Goal: Feedback & Contribution: Leave review/rating

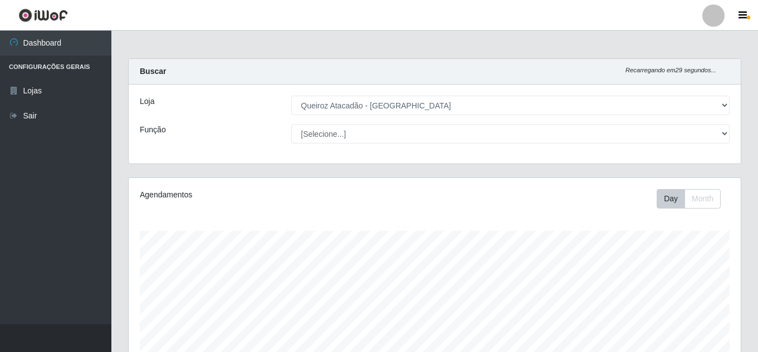
select select "225"
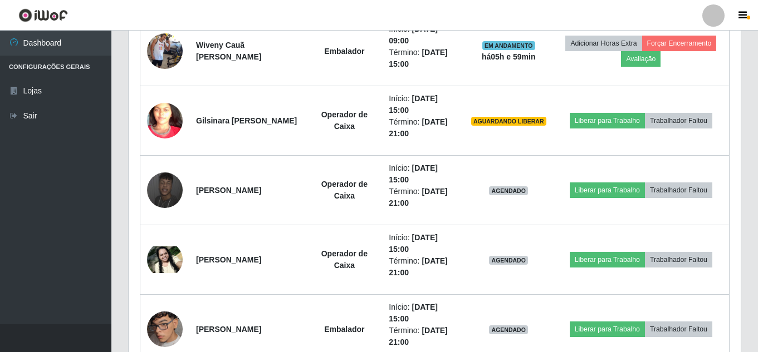
scroll to position [890, 0]
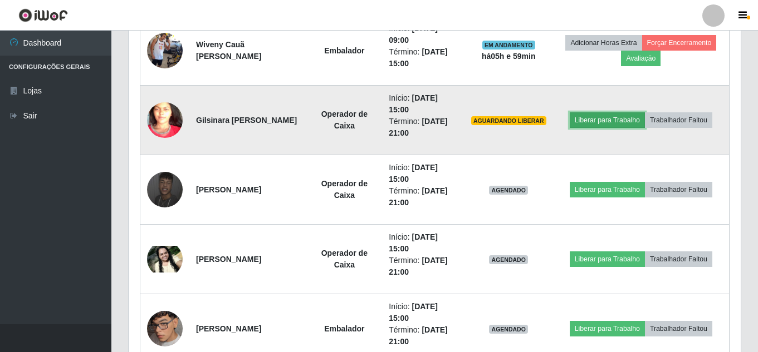
click at [613, 124] on button "Liberar para Trabalho" at bounding box center [606, 120] width 75 height 16
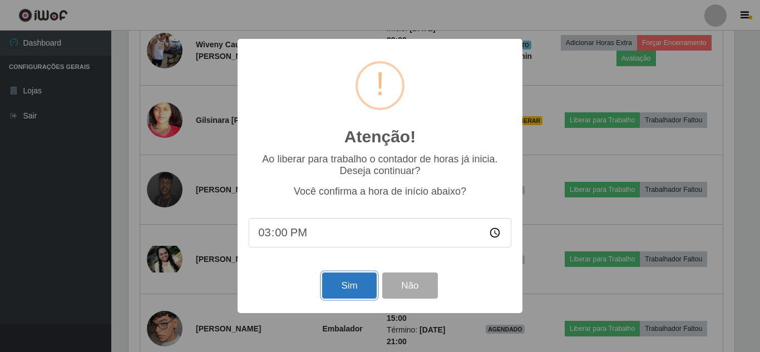
click at [347, 289] on button "Sim" at bounding box center [349, 286] width 54 height 26
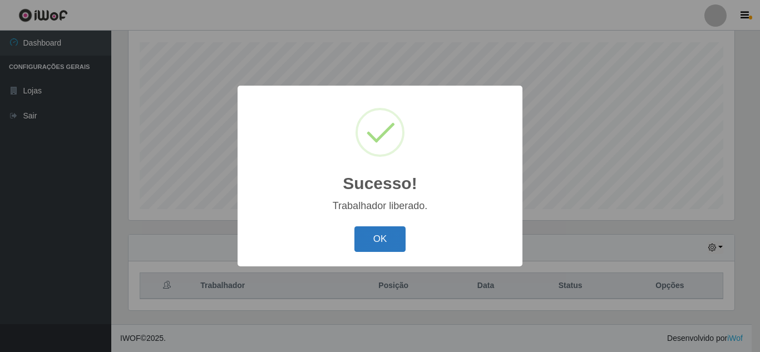
click at [370, 244] on button "OK" at bounding box center [381, 240] width 52 height 26
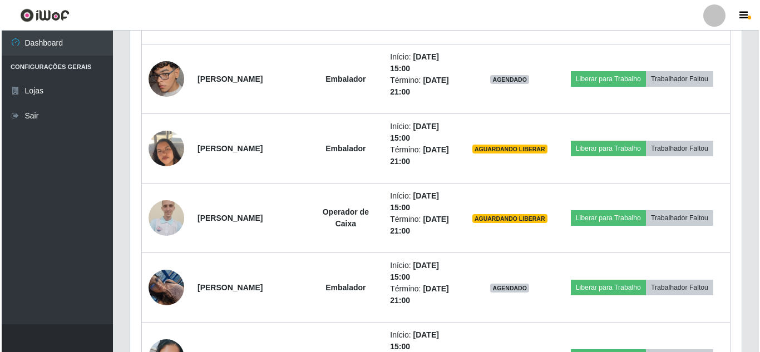
scroll to position [1147, 0]
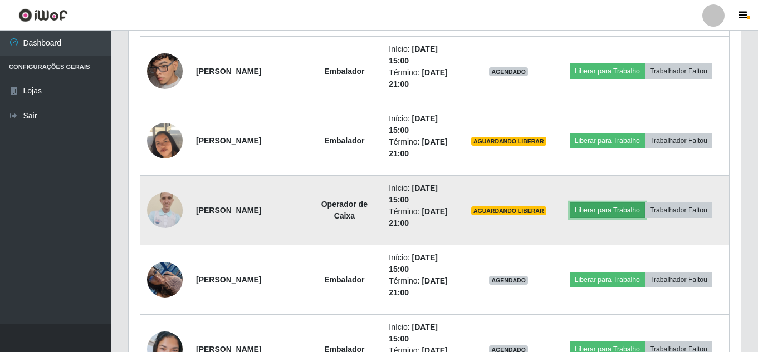
click at [598, 207] on button "Liberar para Trabalho" at bounding box center [606, 211] width 75 height 16
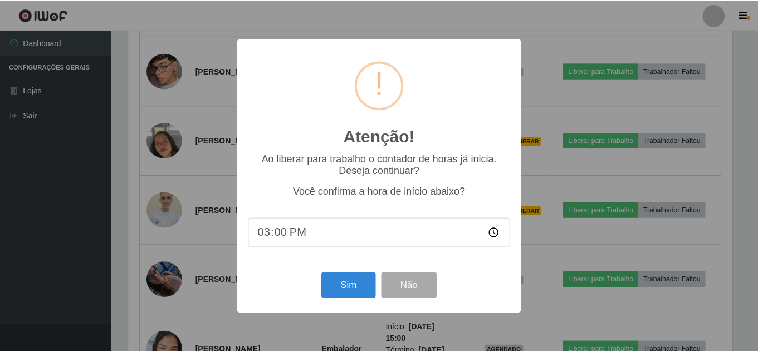
scroll to position [231, 606]
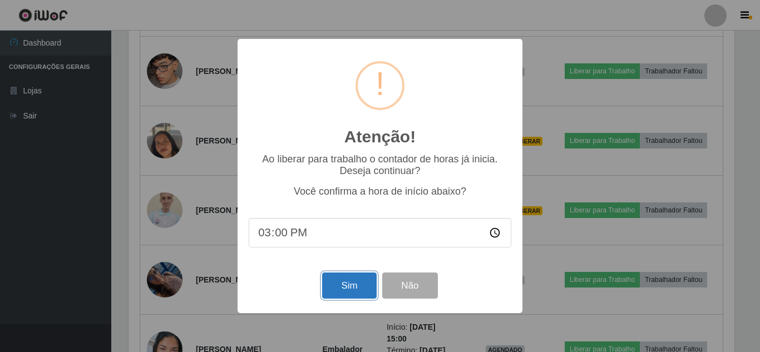
click at [349, 293] on button "Sim" at bounding box center [349, 286] width 54 height 26
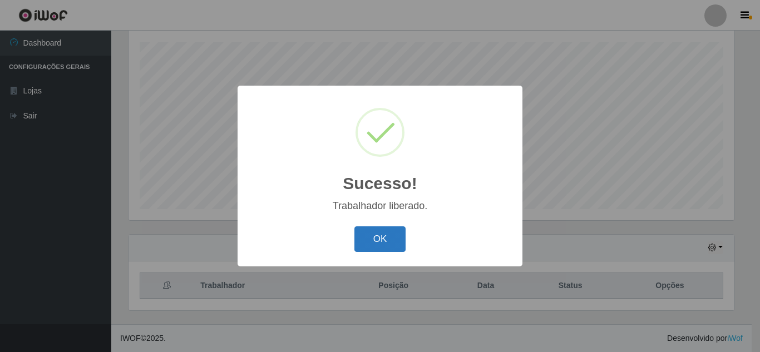
click at [389, 234] on button "OK" at bounding box center [381, 240] width 52 height 26
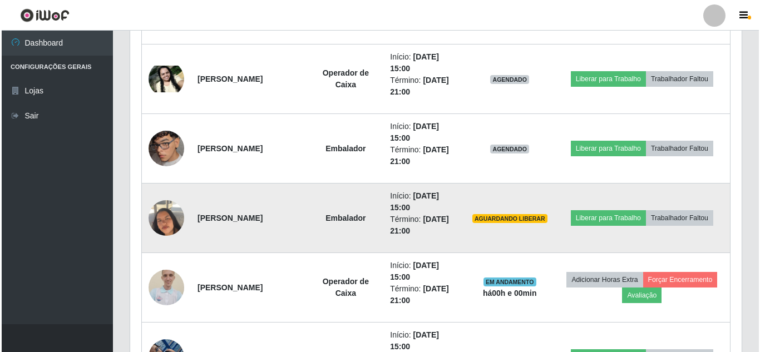
scroll to position [1059, 0]
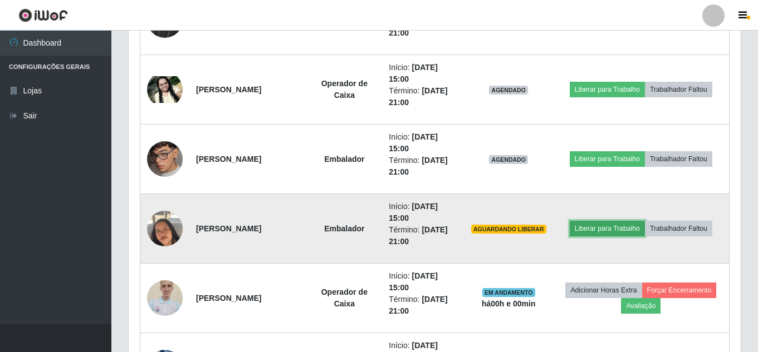
click at [615, 228] on button "Liberar para Trabalho" at bounding box center [606, 229] width 75 height 16
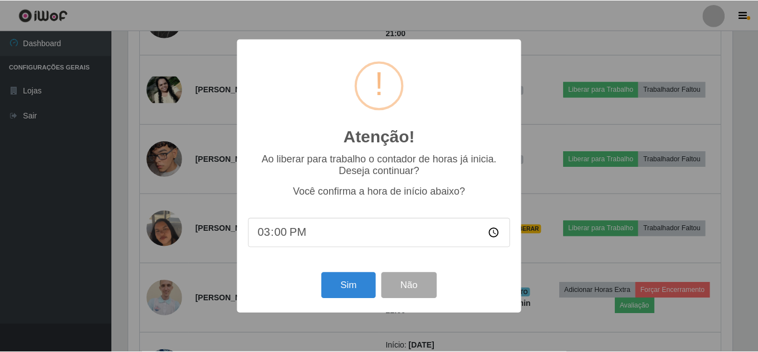
scroll to position [231, 606]
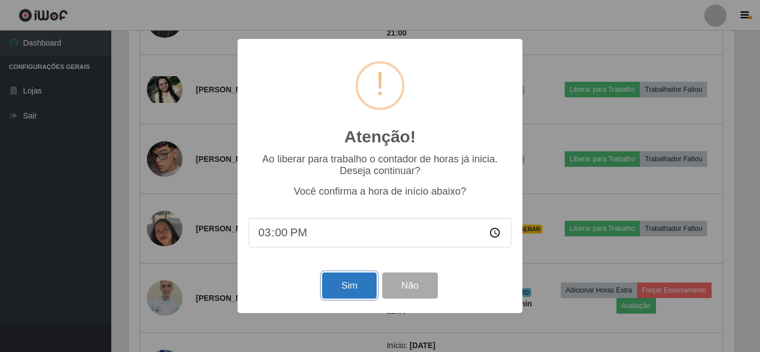
click at [358, 289] on button "Sim" at bounding box center [349, 286] width 54 height 26
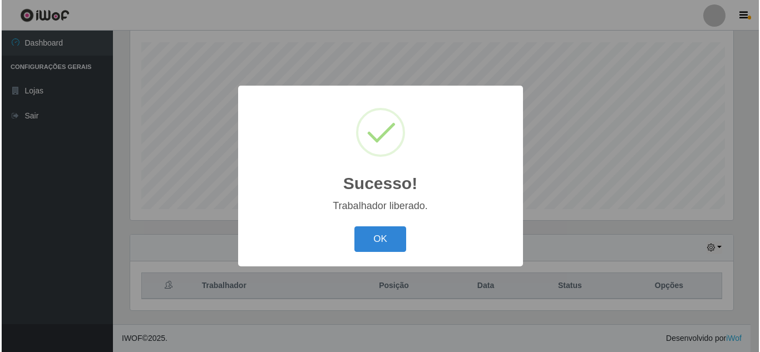
scroll to position [0, 0]
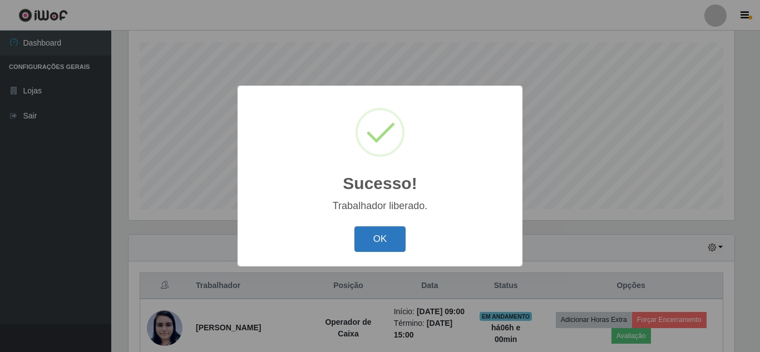
click at [380, 233] on button "OK" at bounding box center [381, 240] width 52 height 26
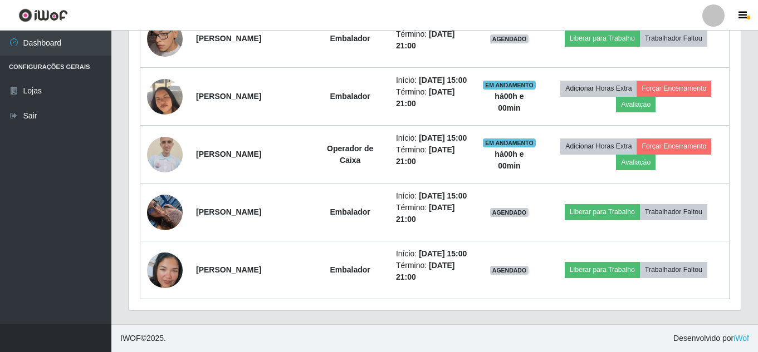
scroll to position [1207, 0]
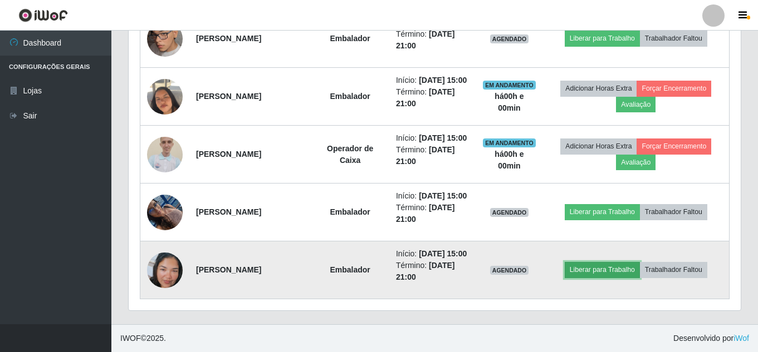
click at [603, 278] on button "Liberar para Trabalho" at bounding box center [601, 270] width 75 height 16
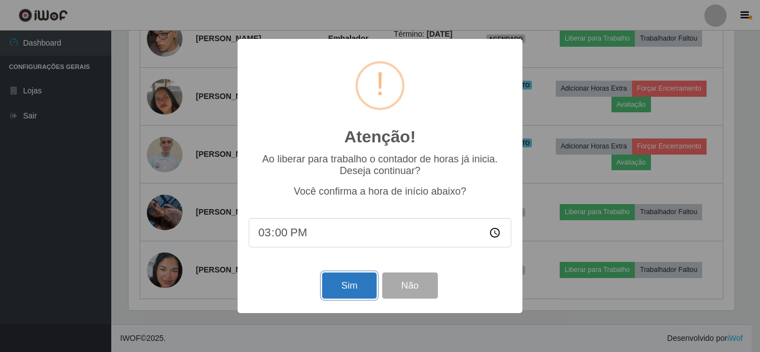
click at [342, 288] on button "Sim" at bounding box center [349, 286] width 54 height 26
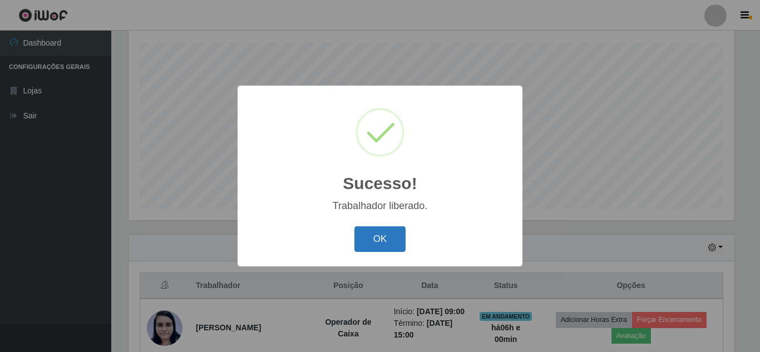
click at [396, 231] on button "OK" at bounding box center [381, 240] width 52 height 26
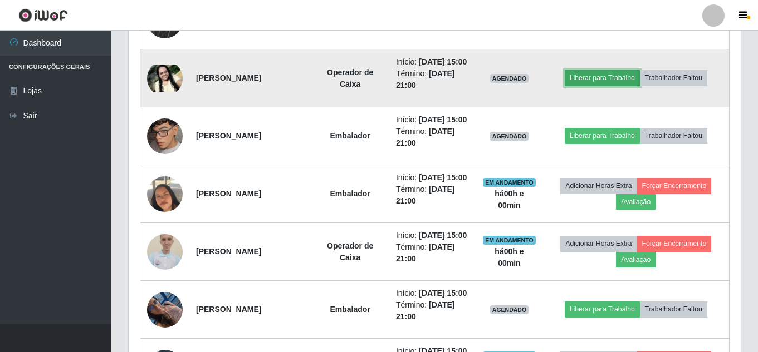
click at [605, 86] on button "Liberar para Trabalho" at bounding box center [601, 78] width 75 height 16
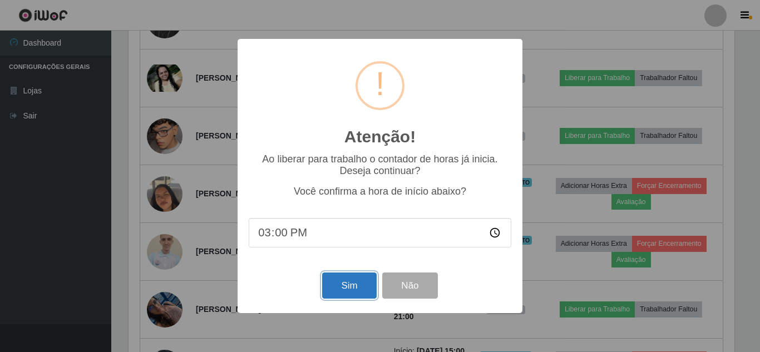
click at [343, 292] on button "Sim" at bounding box center [349, 286] width 54 height 26
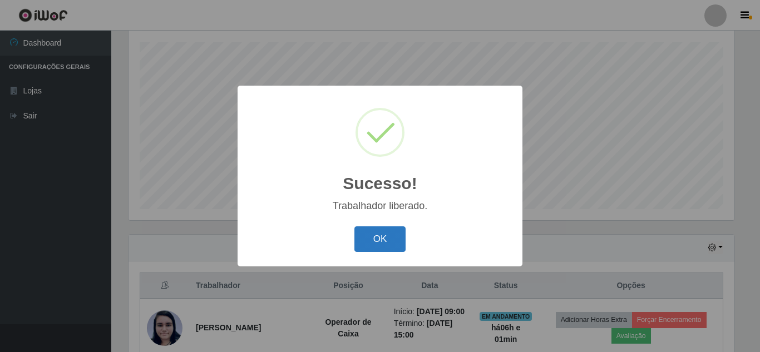
click at [384, 239] on button "OK" at bounding box center [381, 240] width 52 height 26
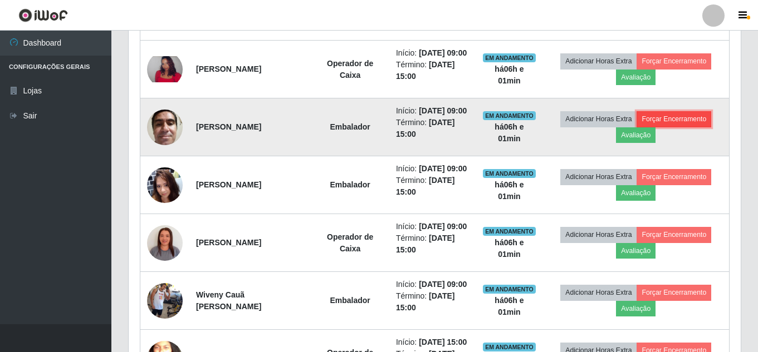
click at [686, 127] on button "Forçar Encerramento" at bounding box center [673, 119] width 75 height 16
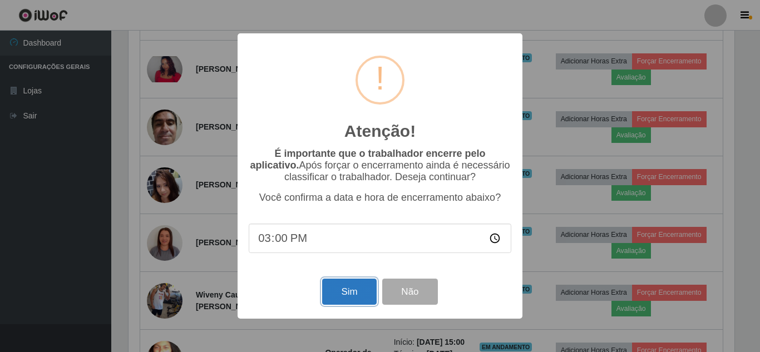
click at [349, 288] on button "Sim" at bounding box center [349, 292] width 54 height 26
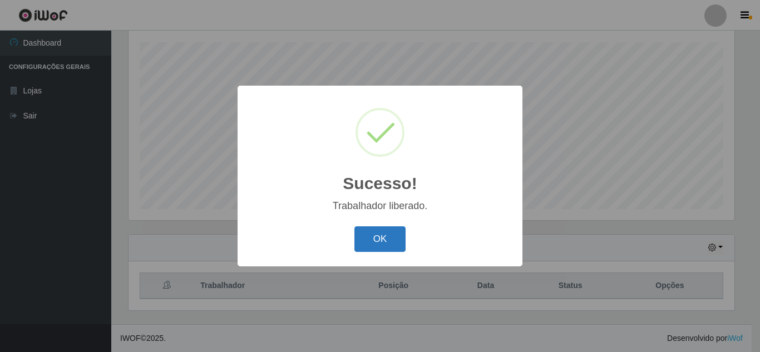
click at [385, 249] on button "OK" at bounding box center [381, 240] width 52 height 26
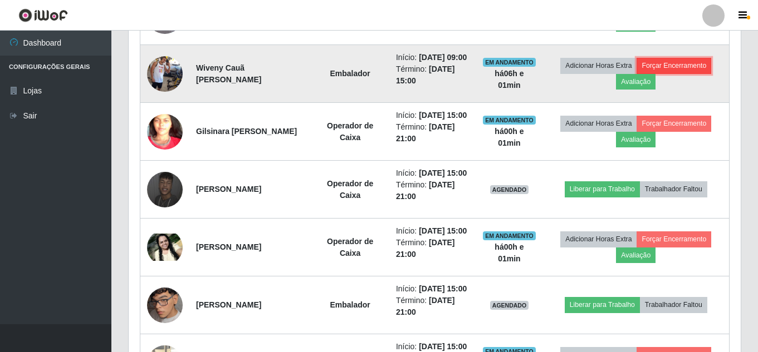
click at [690, 73] on button "Forçar Encerramento" at bounding box center [673, 66] width 75 height 16
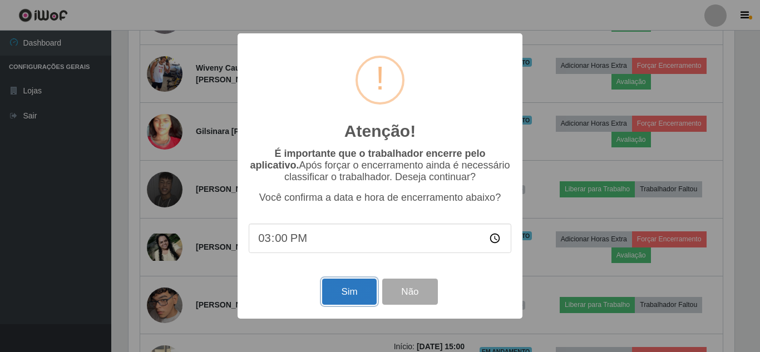
click at [366, 305] on button "Sim" at bounding box center [349, 292] width 54 height 26
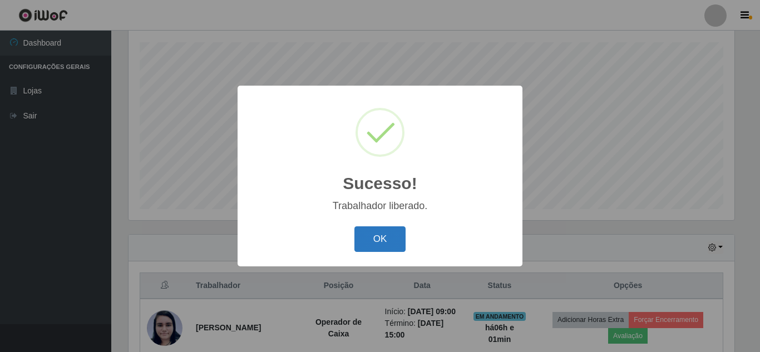
click at [382, 235] on button "OK" at bounding box center [381, 240] width 52 height 26
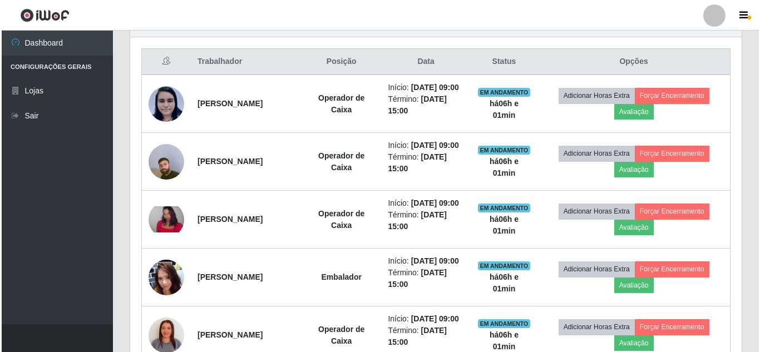
scroll to position [406, 0]
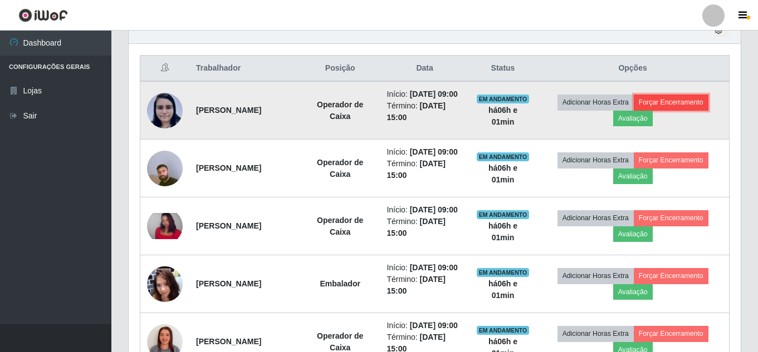
click at [690, 110] on button "Forçar Encerramento" at bounding box center [670, 103] width 75 height 16
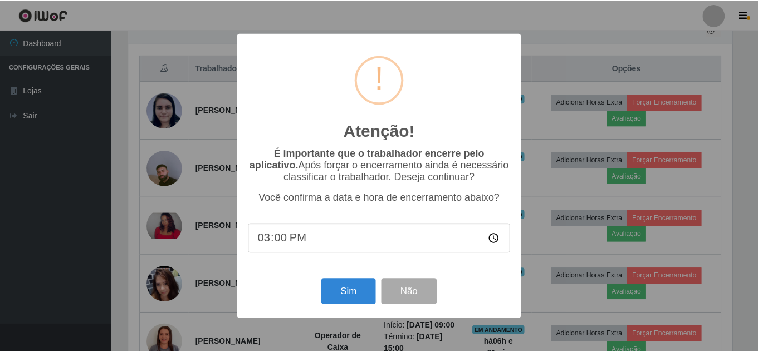
scroll to position [231, 606]
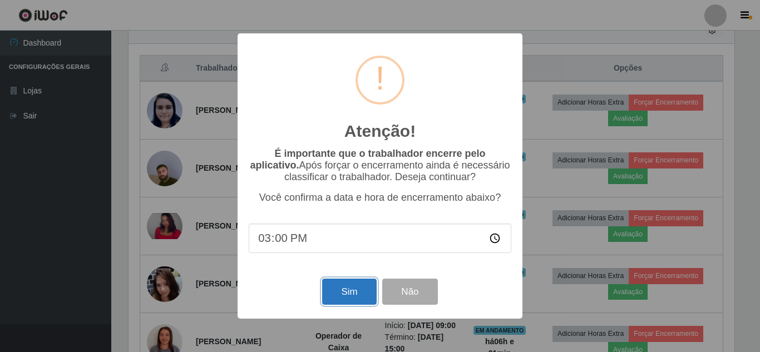
click at [352, 296] on button "Sim" at bounding box center [349, 292] width 54 height 26
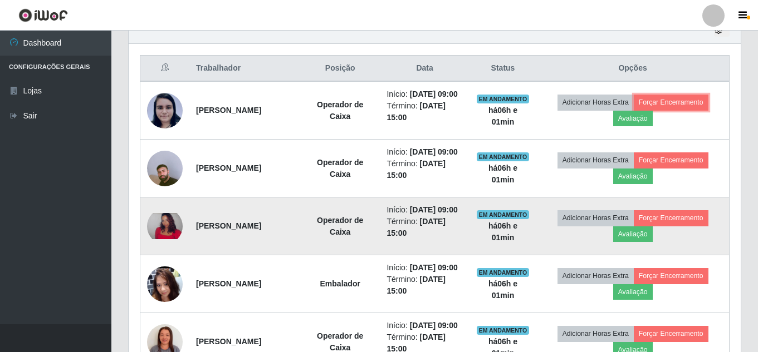
scroll to position [556443, 556062]
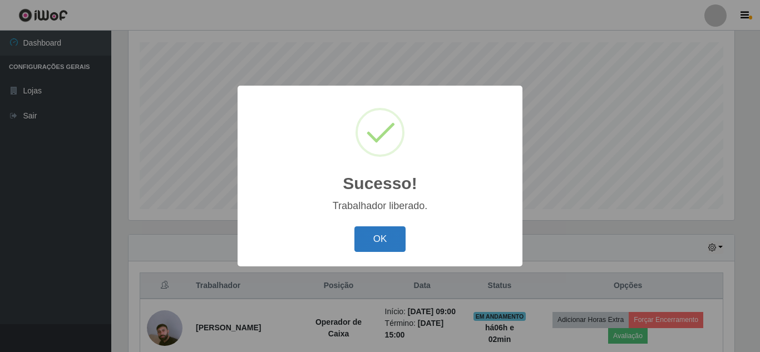
click at [390, 234] on button "OK" at bounding box center [381, 240] width 52 height 26
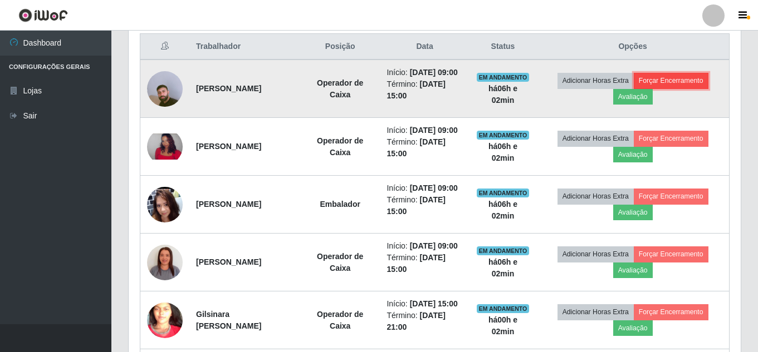
click at [701, 87] on button "Forçar Encerramento" at bounding box center [670, 81] width 75 height 16
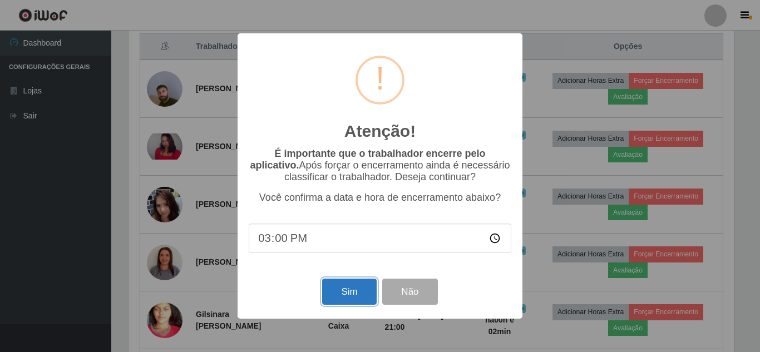
click at [356, 290] on button "Sim" at bounding box center [349, 292] width 54 height 26
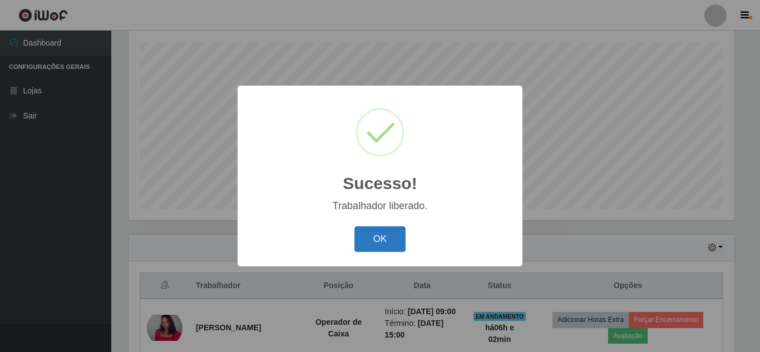
click at [378, 234] on button "OK" at bounding box center [381, 240] width 52 height 26
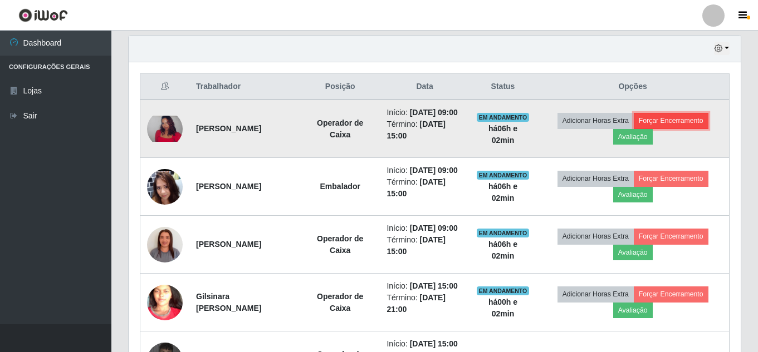
click at [689, 126] on button "Forçar Encerramento" at bounding box center [670, 121] width 75 height 16
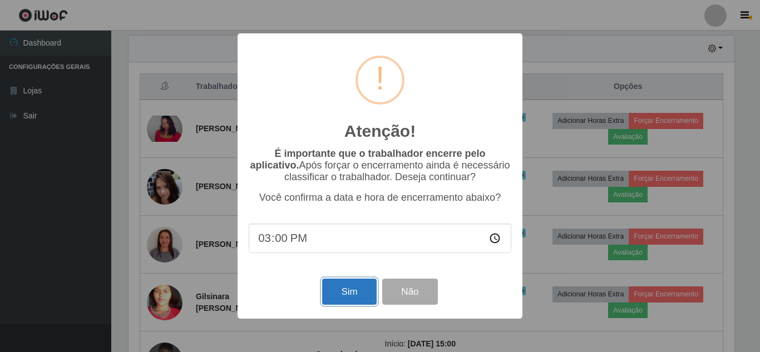
click at [348, 291] on button "Sim" at bounding box center [349, 292] width 54 height 26
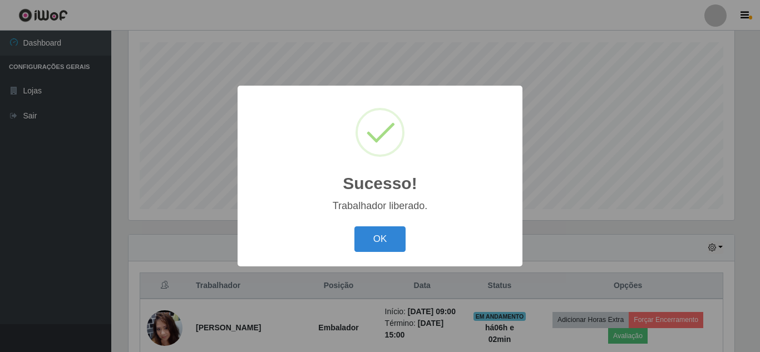
click at [396, 234] on button "OK" at bounding box center [381, 240] width 52 height 26
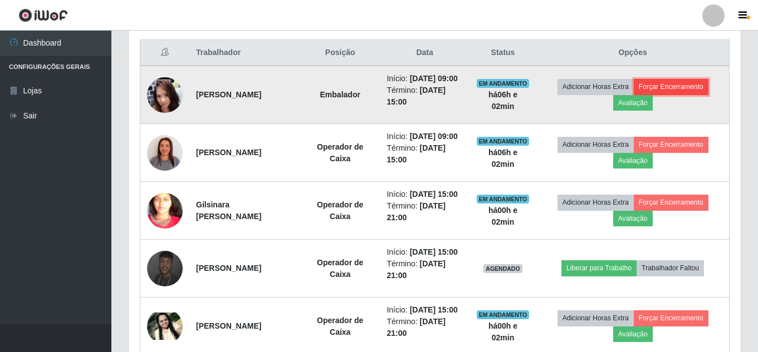
click at [689, 95] on button "Forçar Encerramento" at bounding box center [670, 87] width 75 height 16
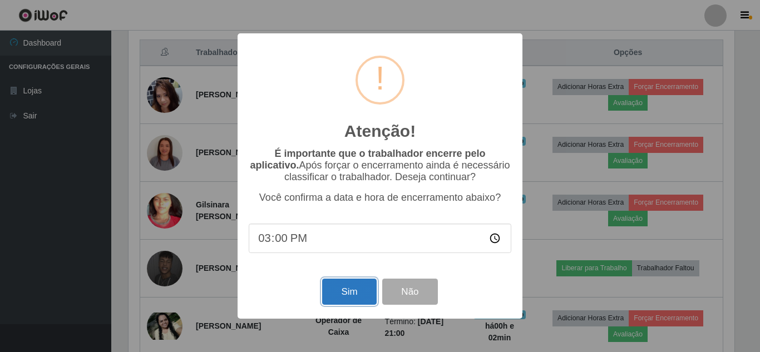
click at [351, 293] on button "Sim" at bounding box center [349, 292] width 54 height 26
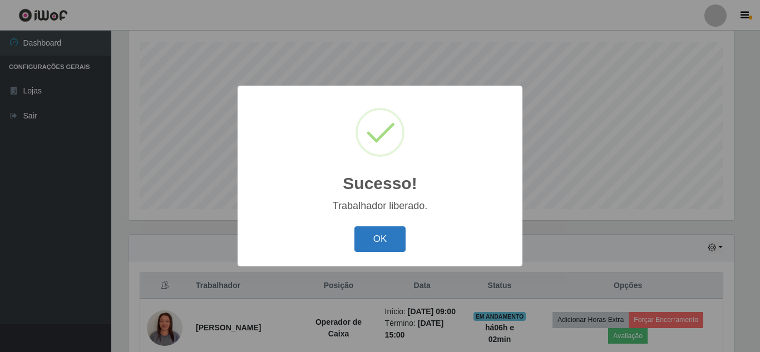
click at [388, 238] on button "OK" at bounding box center [381, 240] width 52 height 26
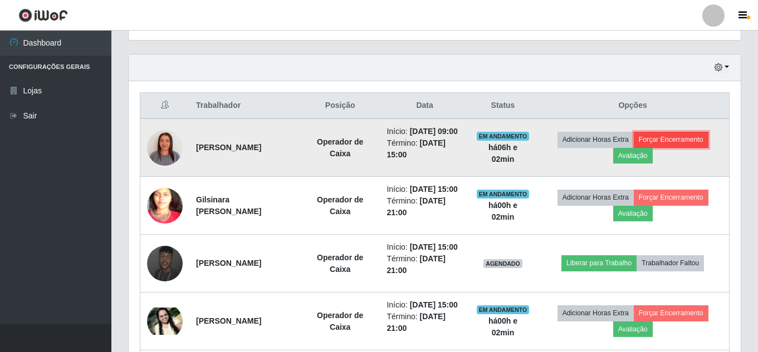
click at [689, 138] on button "Forçar Encerramento" at bounding box center [670, 140] width 75 height 16
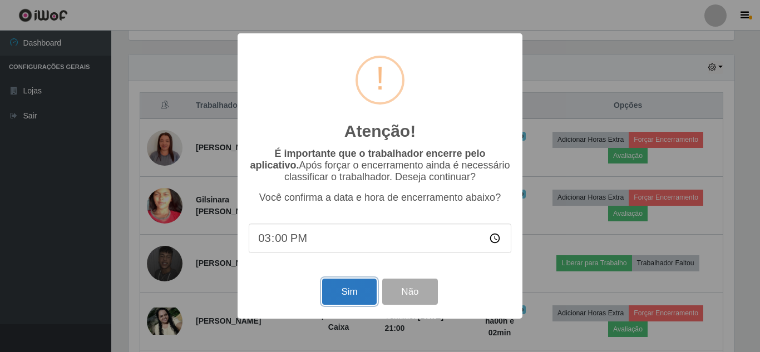
click at [351, 296] on button "Sim" at bounding box center [349, 292] width 54 height 26
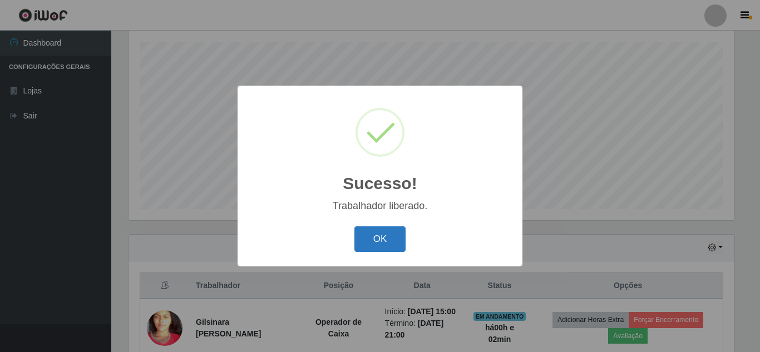
click at [394, 235] on button "OK" at bounding box center [381, 240] width 52 height 26
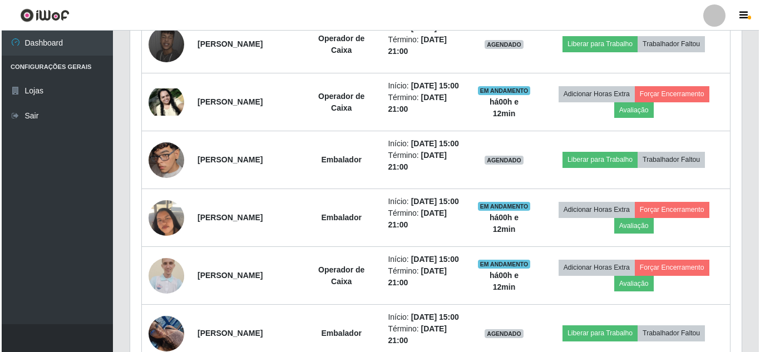
scroll to position [525, 0]
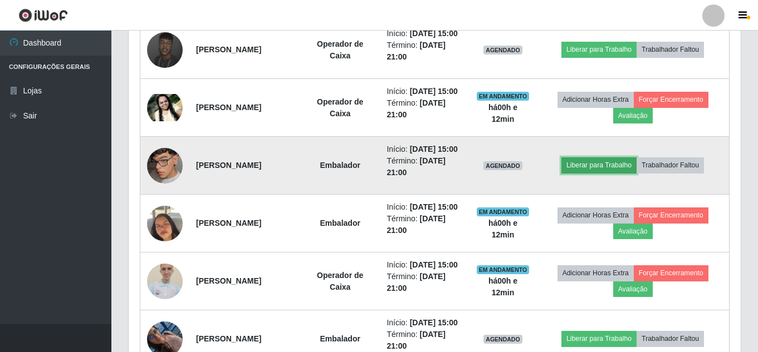
click at [621, 173] on button "Liberar para Trabalho" at bounding box center [598, 166] width 75 height 16
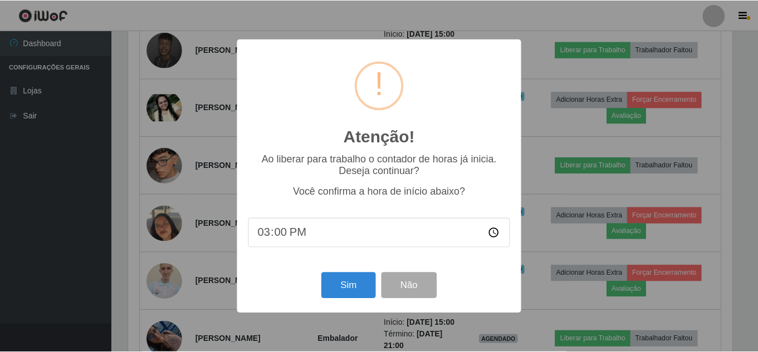
scroll to position [231, 606]
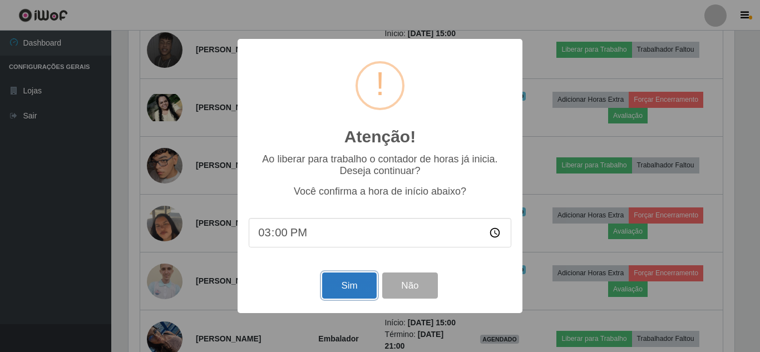
click at [347, 289] on button "Sim" at bounding box center [349, 286] width 54 height 26
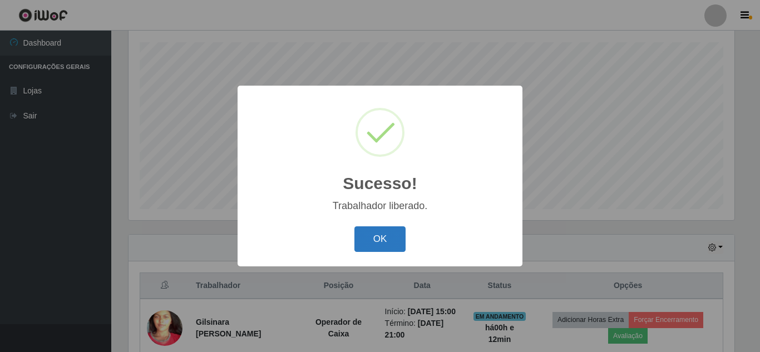
click at [369, 239] on button "OK" at bounding box center [381, 240] width 52 height 26
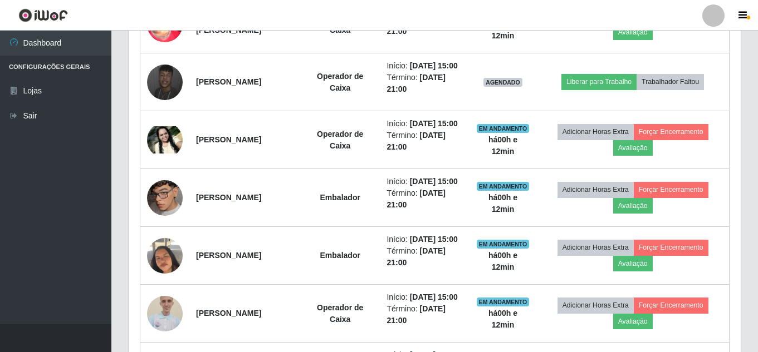
scroll to position [490, 0]
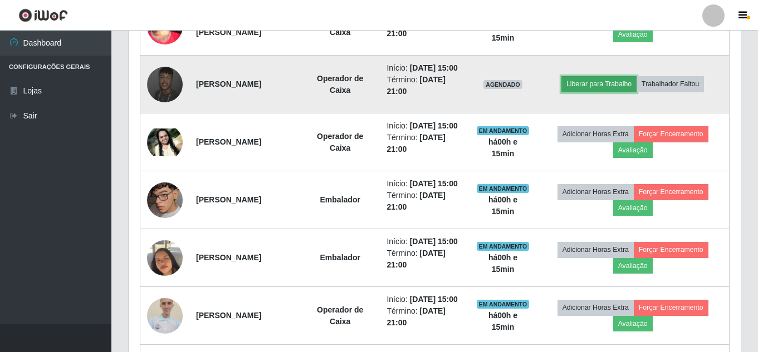
click at [597, 92] on button "Liberar para Trabalho" at bounding box center [598, 84] width 75 height 16
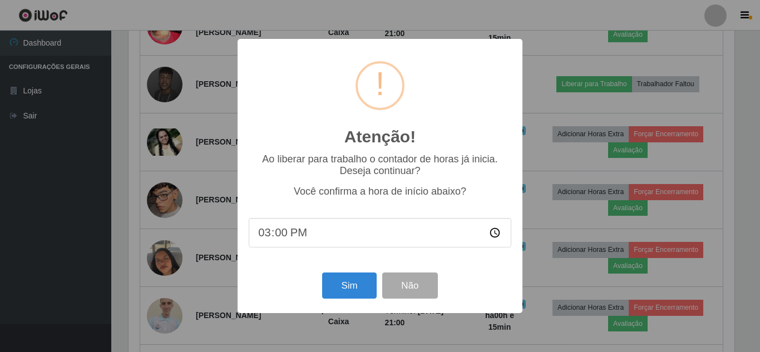
click at [279, 237] on input "15:00" at bounding box center [380, 233] width 263 height 30
type input "15:16"
click at [332, 289] on button "Sim" at bounding box center [349, 286] width 54 height 26
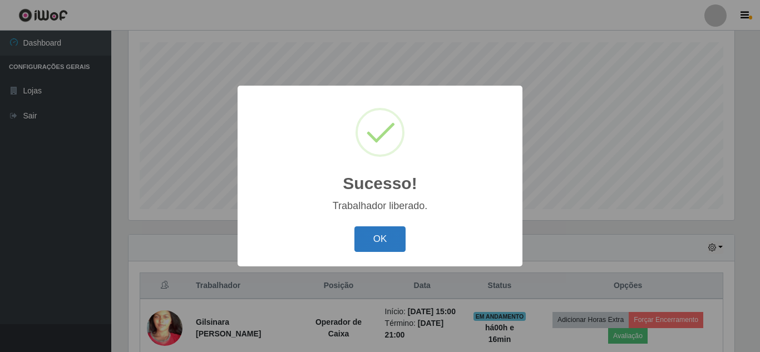
click at [378, 237] on button "OK" at bounding box center [381, 240] width 52 height 26
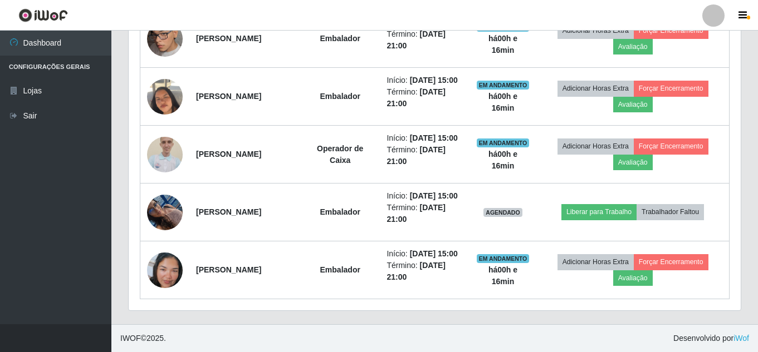
scroll to position [745, 0]
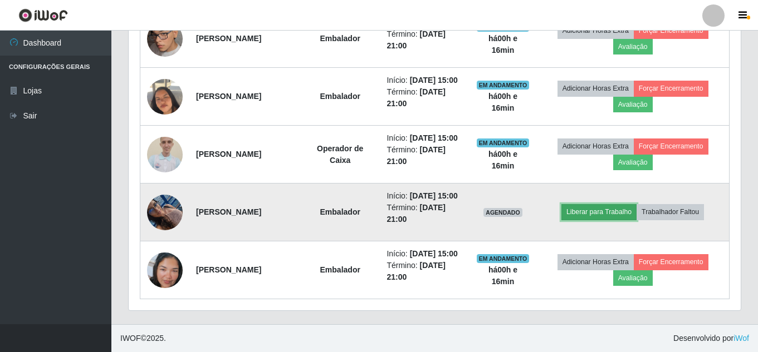
click at [615, 204] on button "Liberar para Trabalho" at bounding box center [598, 212] width 75 height 16
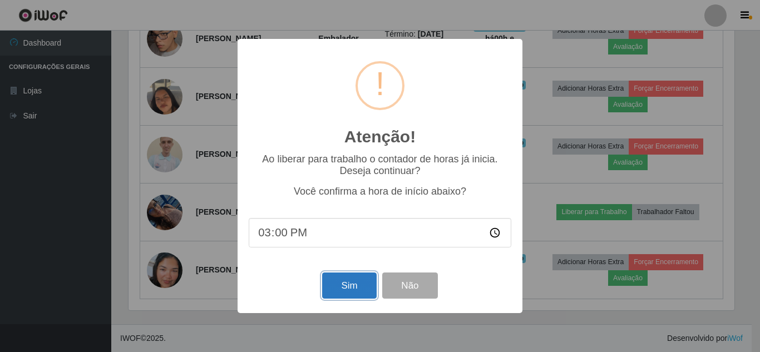
click at [350, 292] on button "Sim" at bounding box center [349, 286] width 54 height 26
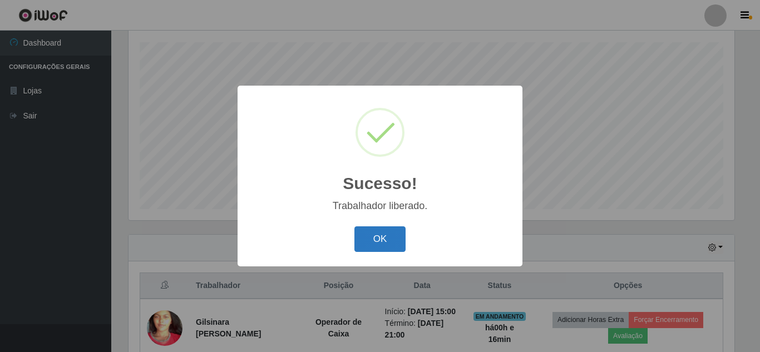
click at [389, 240] on button "OK" at bounding box center [381, 240] width 52 height 26
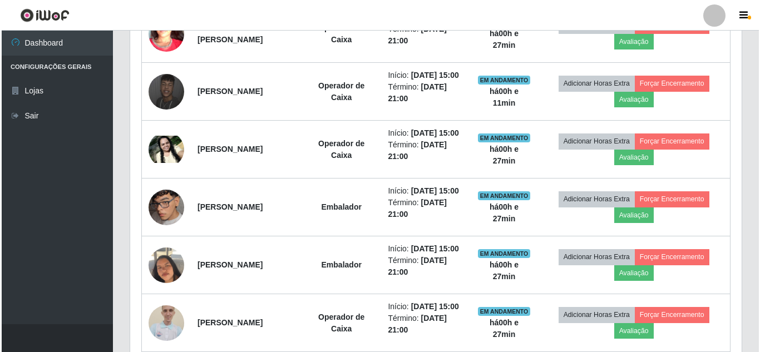
scroll to position [386, 0]
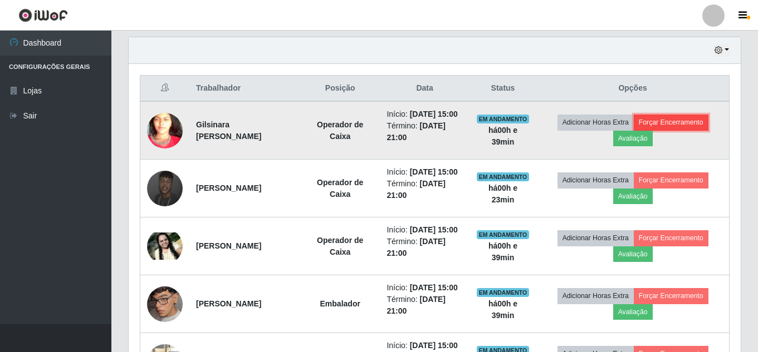
click at [681, 126] on button "Forçar Encerramento" at bounding box center [670, 123] width 75 height 16
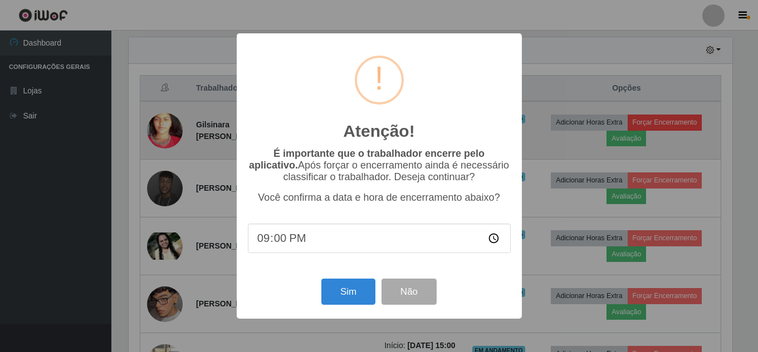
scroll to position [231, 606]
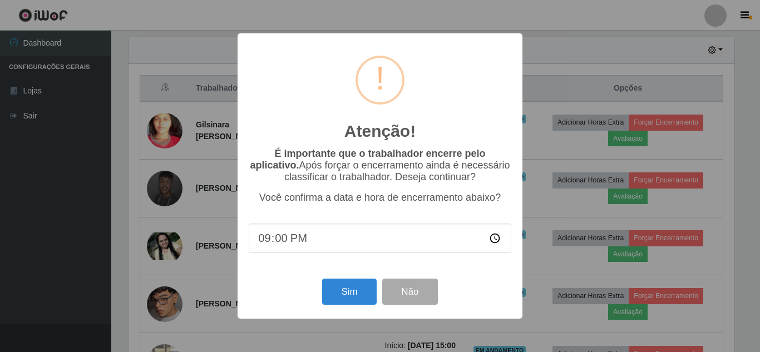
click at [286, 242] on input "21:00" at bounding box center [380, 239] width 263 height 30
click at [260, 242] on input "21:00" at bounding box center [380, 239] width 263 height 30
click at [418, 292] on button "Não" at bounding box center [409, 292] width 55 height 26
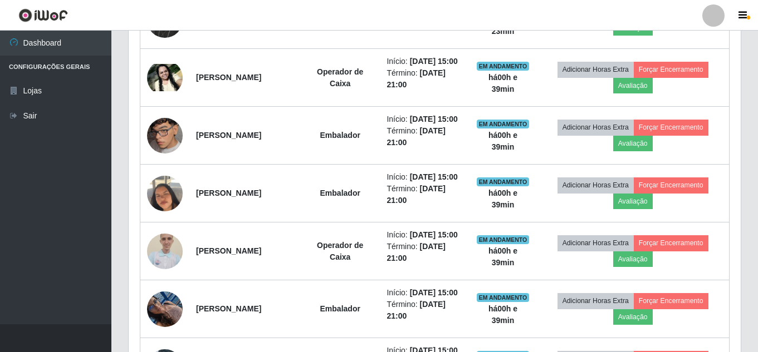
scroll to position [477, 0]
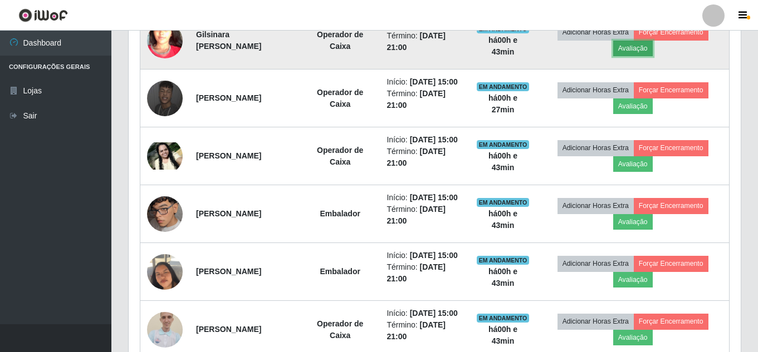
click at [638, 51] on button "Avaliação" at bounding box center [633, 49] width 40 height 16
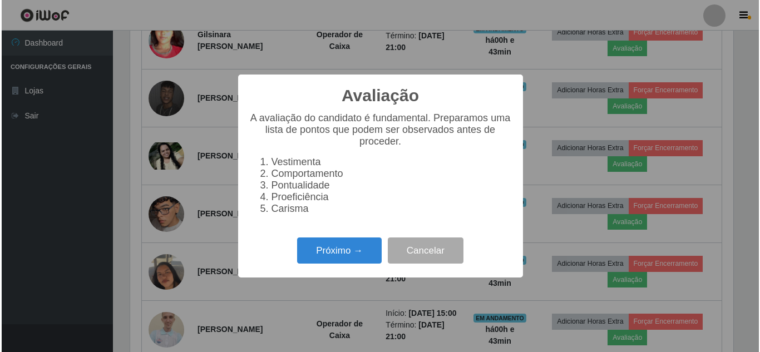
scroll to position [231, 606]
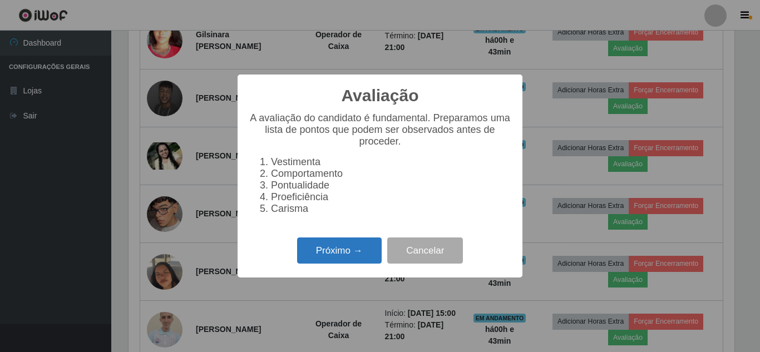
click at [335, 259] on button "Próximo →" at bounding box center [339, 251] width 85 height 26
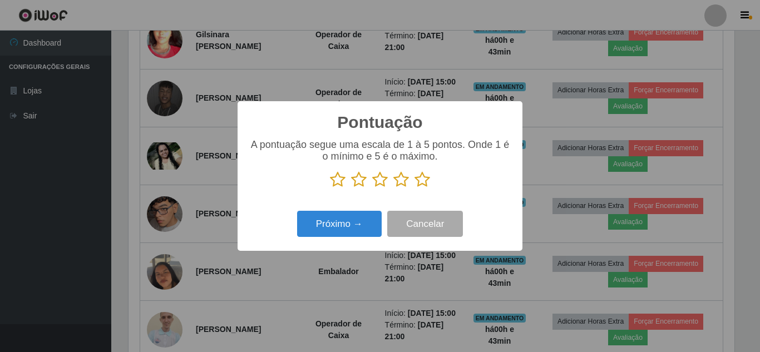
click at [343, 183] on icon at bounding box center [338, 179] width 16 height 17
click at [330, 188] on input "radio" at bounding box center [330, 188] width 0 height 0
click at [341, 229] on button "Próximo →" at bounding box center [339, 224] width 85 height 26
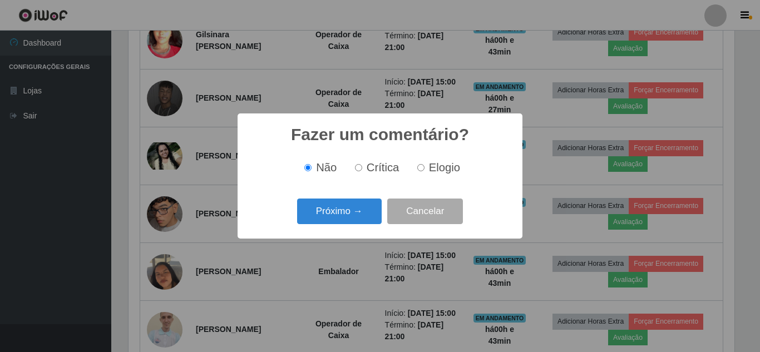
click at [366, 168] on label "Crítica" at bounding box center [375, 167] width 49 height 13
click at [362, 168] on input "Crítica" at bounding box center [358, 167] width 7 height 7
radio input "true"
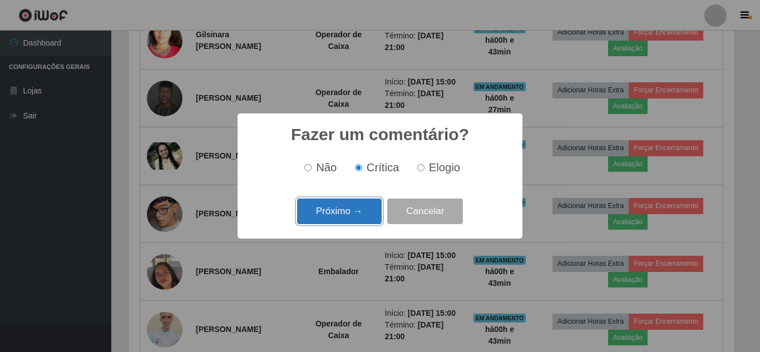
click at [353, 210] on button "Próximo →" at bounding box center [339, 212] width 85 height 26
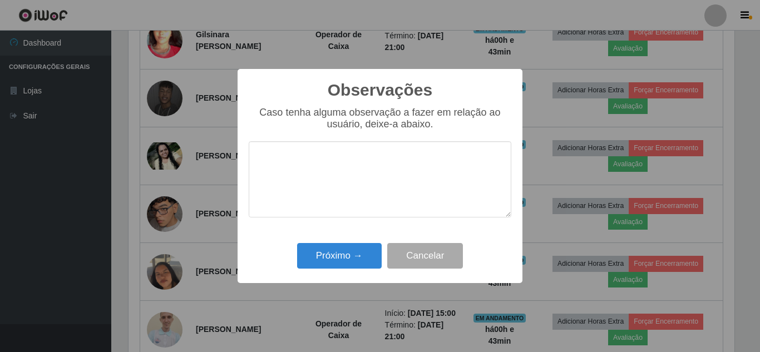
type textarea "a"
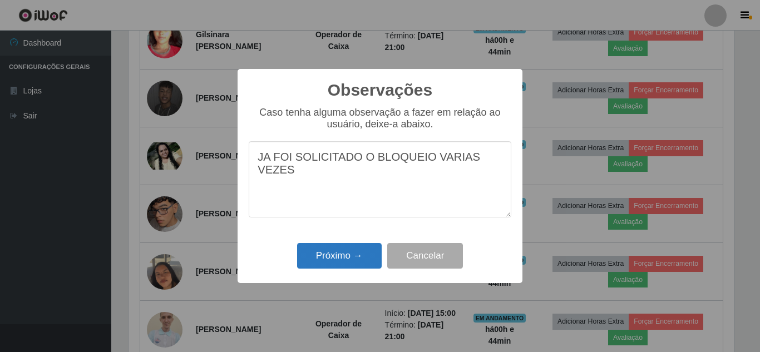
type textarea "JA FOI SOLICITADO O BLOQUEIO VARIAS VEZES"
click at [340, 251] on button "Próximo →" at bounding box center [339, 256] width 85 height 26
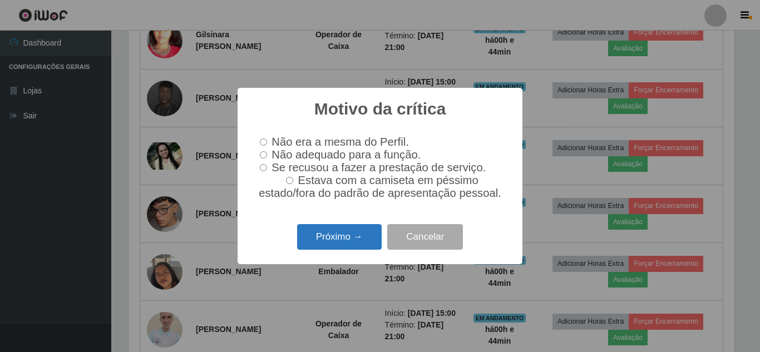
click at [350, 249] on button "Próximo →" at bounding box center [339, 237] width 85 height 26
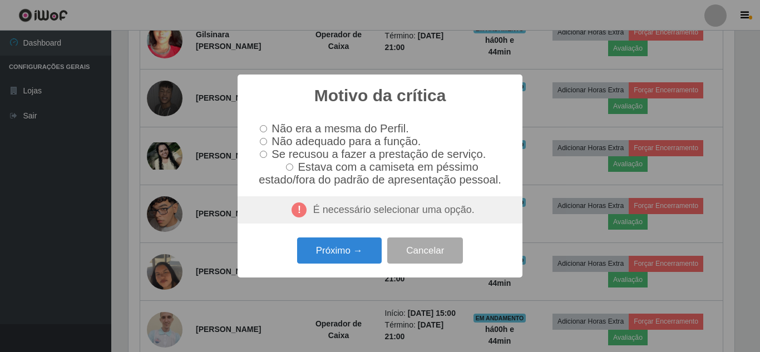
click at [267, 125] on input "Não era a mesma do Perfil." at bounding box center [263, 128] width 7 height 7
radio input "true"
click at [387, 219] on div "É necessário selecionar uma opção." at bounding box center [380, 211] width 285 height 28
click at [263, 125] on input "Não era a mesma do Perfil." at bounding box center [263, 128] width 7 height 7
click at [347, 216] on div "É necessário selecionar uma opção." at bounding box center [380, 211] width 285 height 28
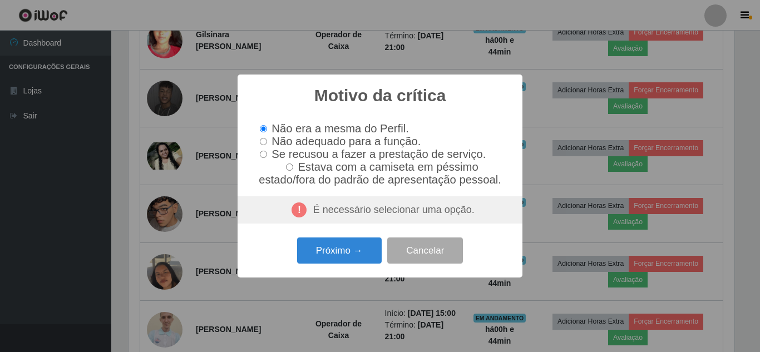
click at [388, 217] on div "É necessário selecionar uma opção." at bounding box center [380, 211] width 285 height 28
click at [271, 142] on label "Não adequado para a função." at bounding box center [338, 141] width 165 height 13
click at [267, 142] on input "Não adequado para a função." at bounding box center [263, 141] width 7 height 7
radio input "true"
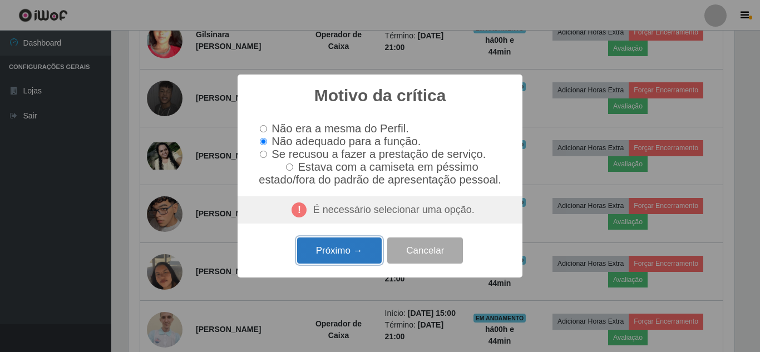
click at [353, 244] on button "Próximo →" at bounding box center [339, 251] width 85 height 26
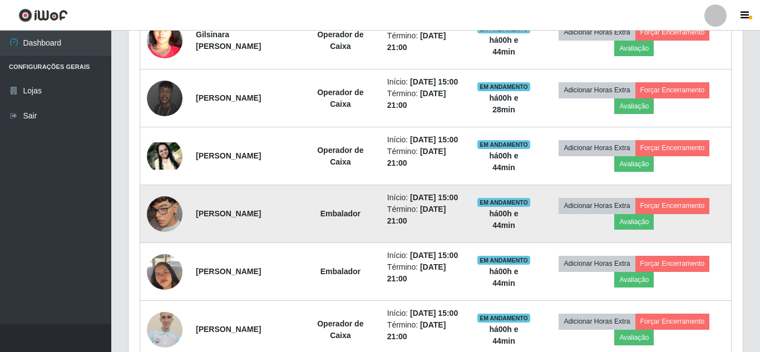
scroll to position [231, 612]
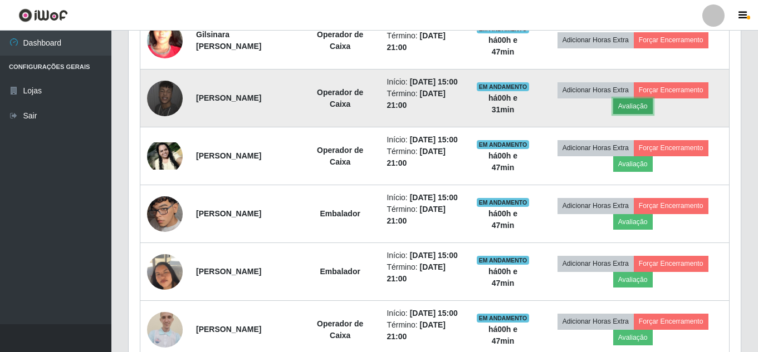
click at [640, 114] on button "Avaliação" at bounding box center [633, 107] width 40 height 16
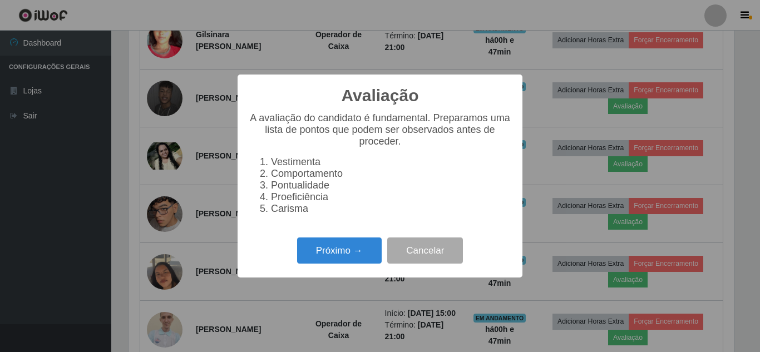
scroll to position [231, 606]
click at [368, 252] on button "Próximo →" at bounding box center [339, 251] width 85 height 26
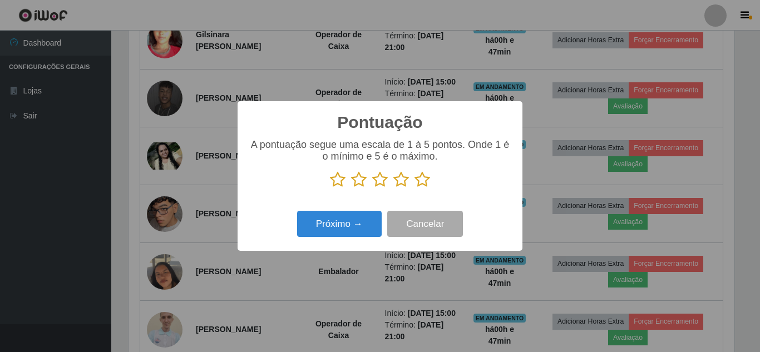
scroll to position [556443, 556067]
click at [332, 186] on icon at bounding box center [338, 179] width 16 height 17
click at [330, 188] on input "radio" at bounding box center [330, 188] width 0 height 0
click at [345, 211] on div "Próximo → Cancelar" at bounding box center [380, 224] width 263 height 32
click at [349, 222] on button "Próximo →" at bounding box center [339, 224] width 85 height 26
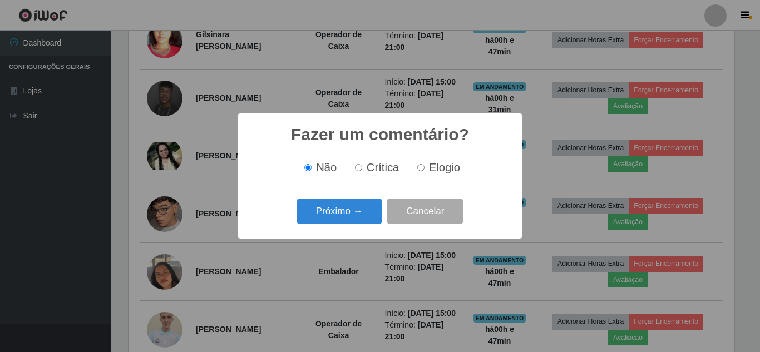
click at [361, 169] on input "Crítica" at bounding box center [358, 167] width 7 height 7
radio input "true"
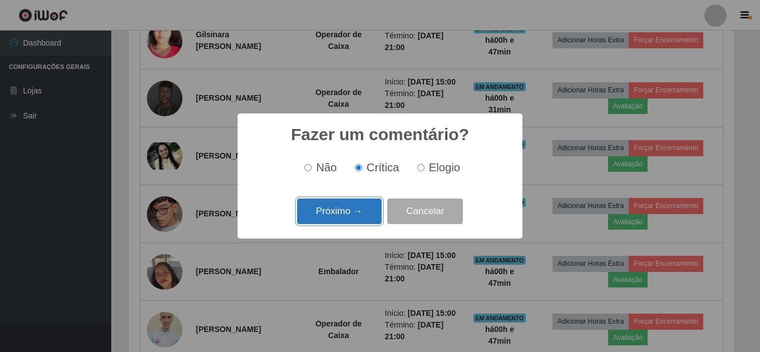
click at [360, 209] on button "Próximo →" at bounding box center [339, 212] width 85 height 26
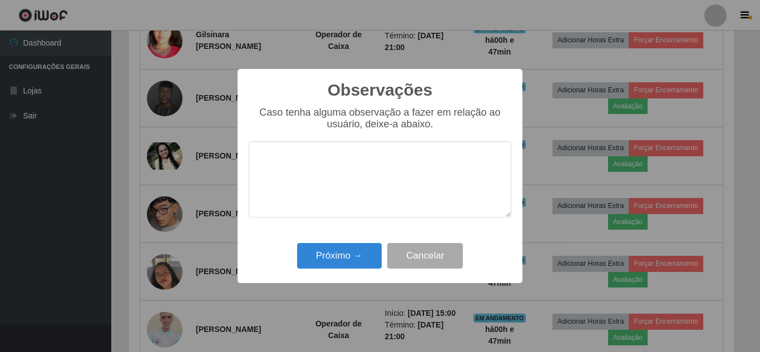
click at [336, 161] on textarea at bounding box center [380, 179] width 263 height 76
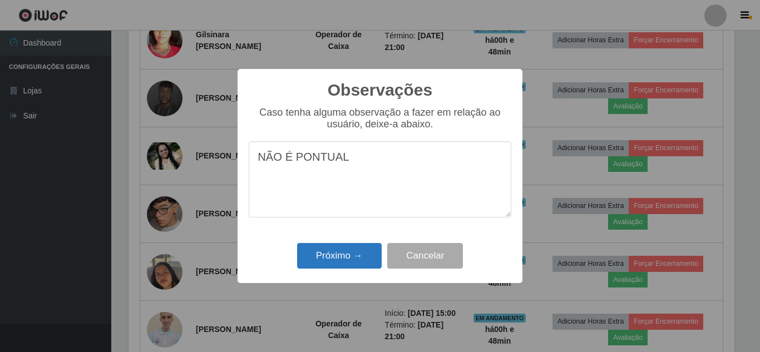
type textarea "NÃO É PONTUAL"
click at [345, 251] on button "Próximo →" at bounding box center [339, 256] width 85 height 26
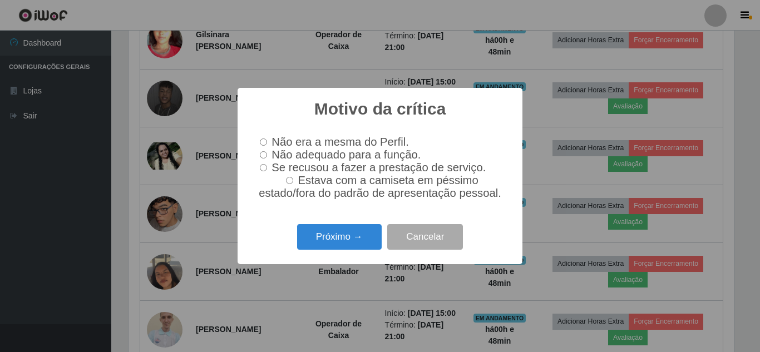
click at [264, 156] on input "Não adequado para a função." at bounding box center [263, 154] width 7 height 7
radio input "true"
click at [340, 242] on button "Próximo →" at bounding box center [339, 237] width 85 height 26
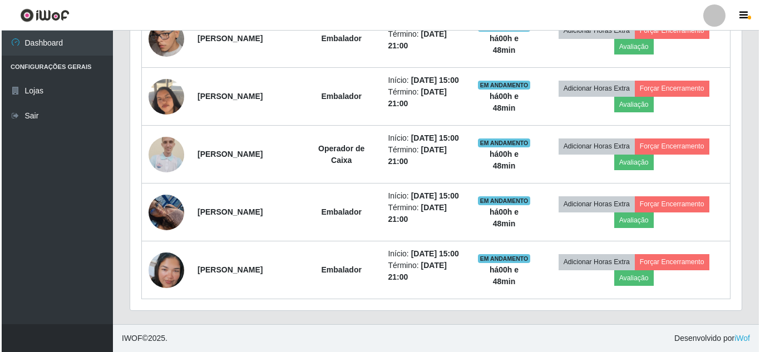
scroll to position [745, 0]
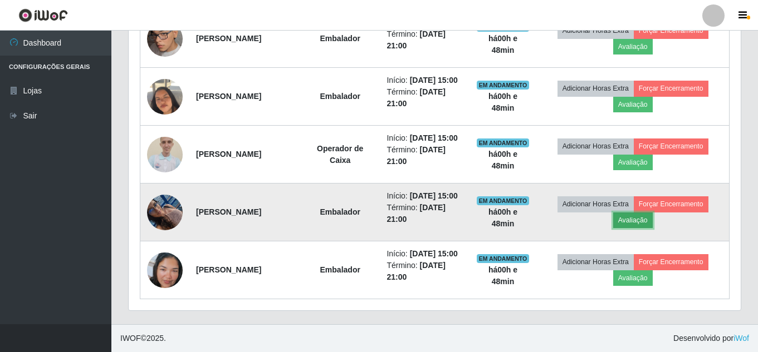
click at [641, 213] on button "Avaliação" at bounding box center [633, 221] width 40 height 16
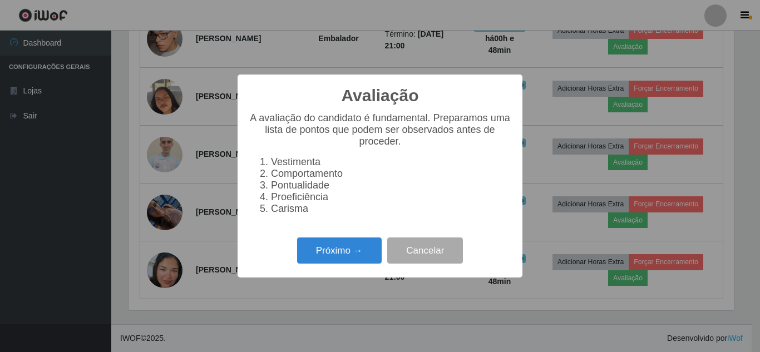
scroll to position [231, 606]
click at [372, 252] on button "Próximo →" at bounding box center [339, 251] width 85 height 26
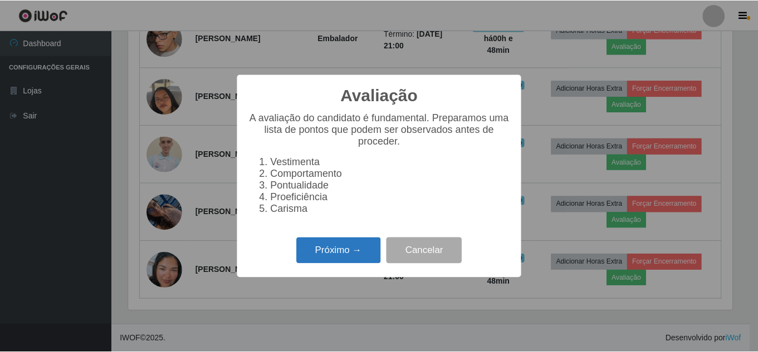
scroll to position [556443, 556067]
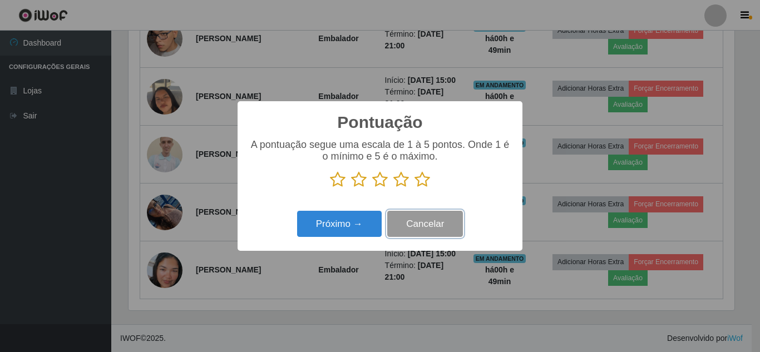
click at [455, 217] on button "Cancelar" at bounding box center [425, 224] width 76 height 26
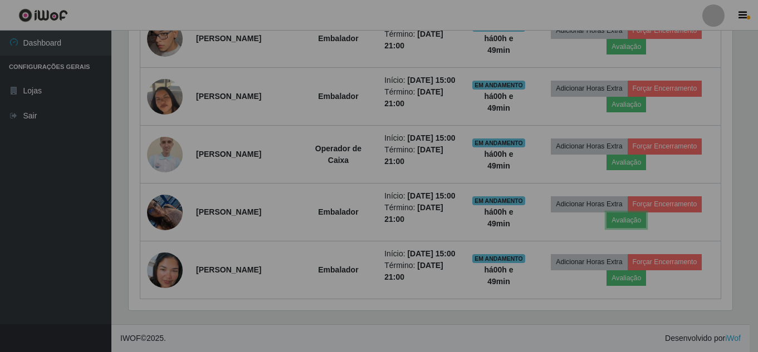
scroll to position [231, 612]
